Goal: Navigation & Orientation: Find specific page/section

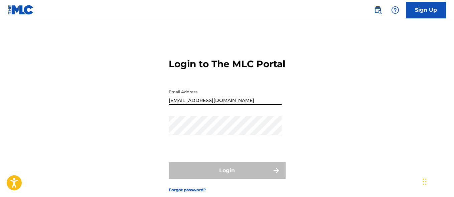
type input "[EMAIL_ADDRESS][DOMAIN_NAME]"
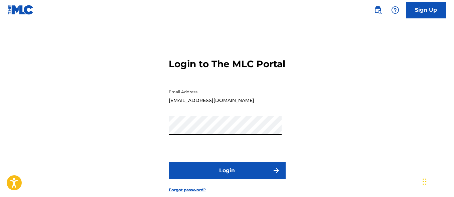
click at [227, 179] on button "Login" at bounding box center [227, 170] width 117 height 17
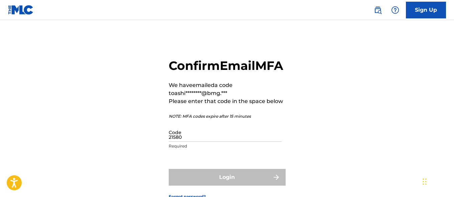
type input "215802"
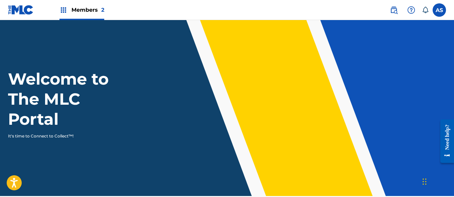
click at [63, 10] on img at bounding box center [63, 10] width 8 height 8
click at [63, 12] on img at bounding box center [63, 10] width 8 height 8
